Goal: Task Accomplishment & Management: Use online tool/utility

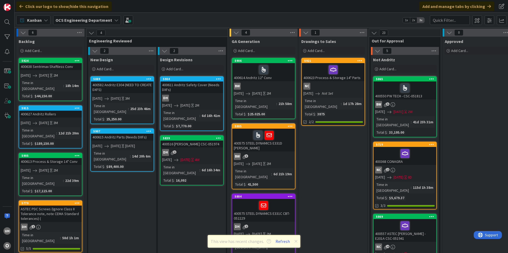
scroll to position [0, 463]
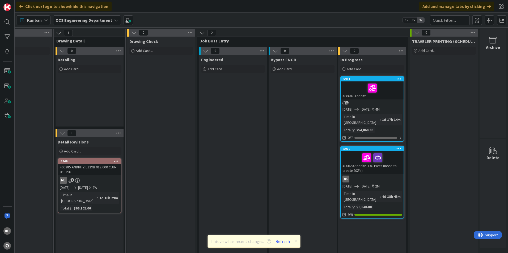
click at [296, 242] on icon at bounding box center [295, 242] width 3 height 4
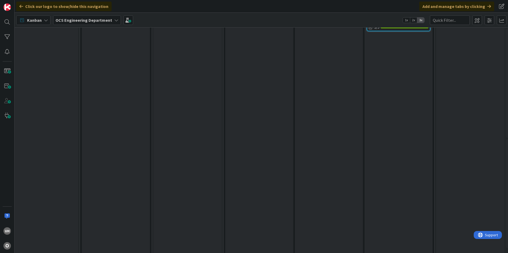
scroll to position [194, 433]
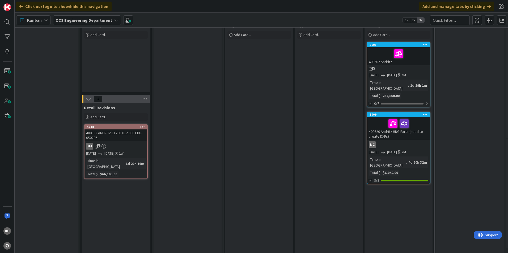
scroll to position [0, 433]
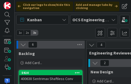
scroll to position [0, 463]
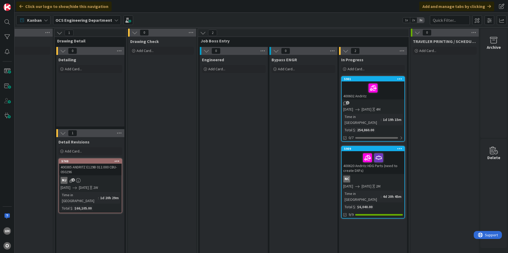
scroll to position [0, 463]
click at [82, 163] on div "5740" at bounding box center [91, 162] width 60 height 4
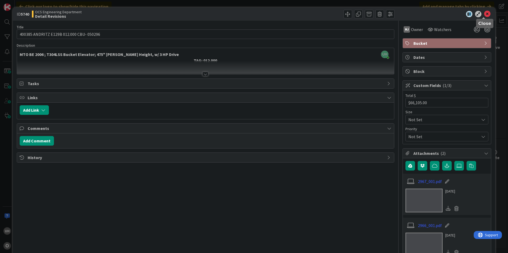
click at [484, 14] on icon at bounding box center [487, 14] width 6 height 6
